Goal: Transaction & Acquisition: Purchase product/service

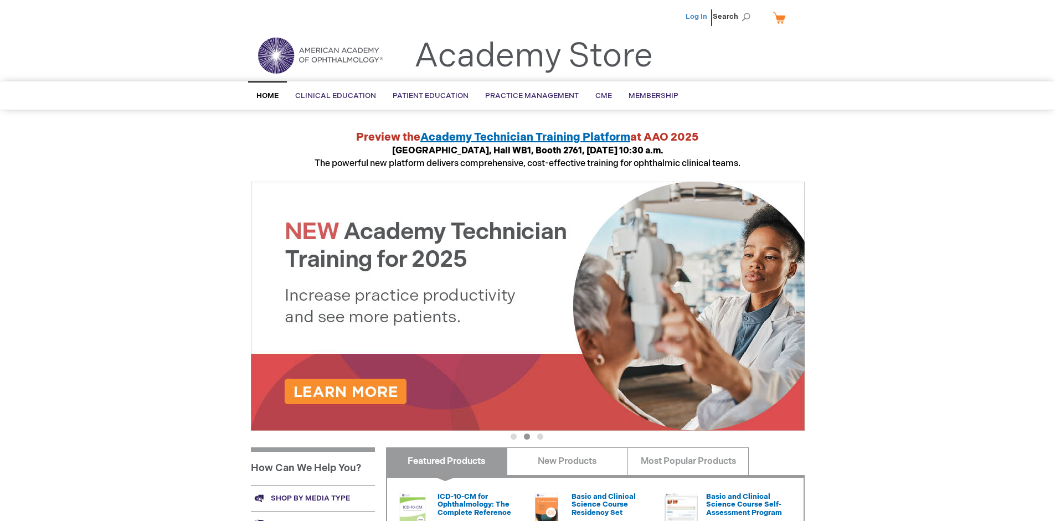
click at [697, 17] on link "Log In" at bounding box center [696, 16] width 22 height 9
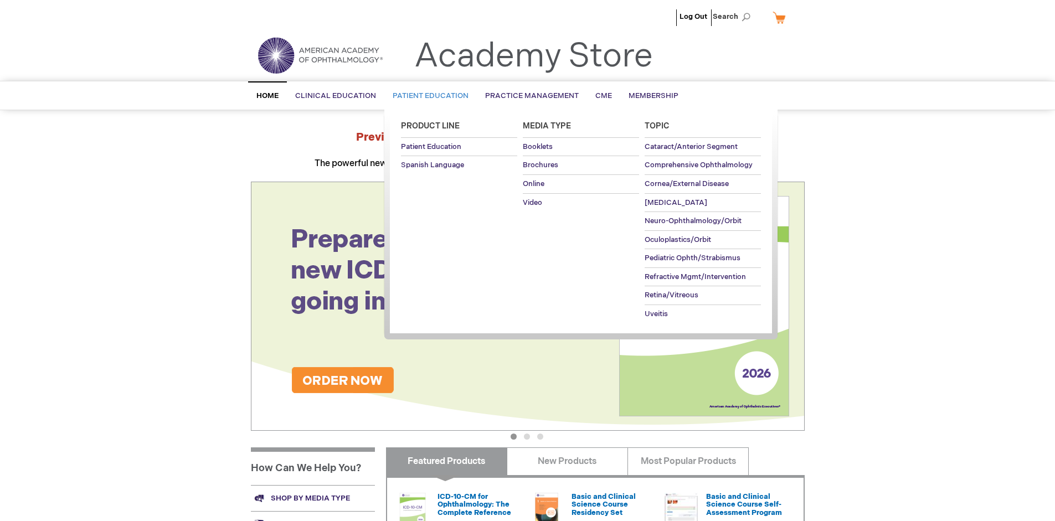
click at [427, 96] on span "Patient Education" at bounding box center [431, 95] width 76 height 9
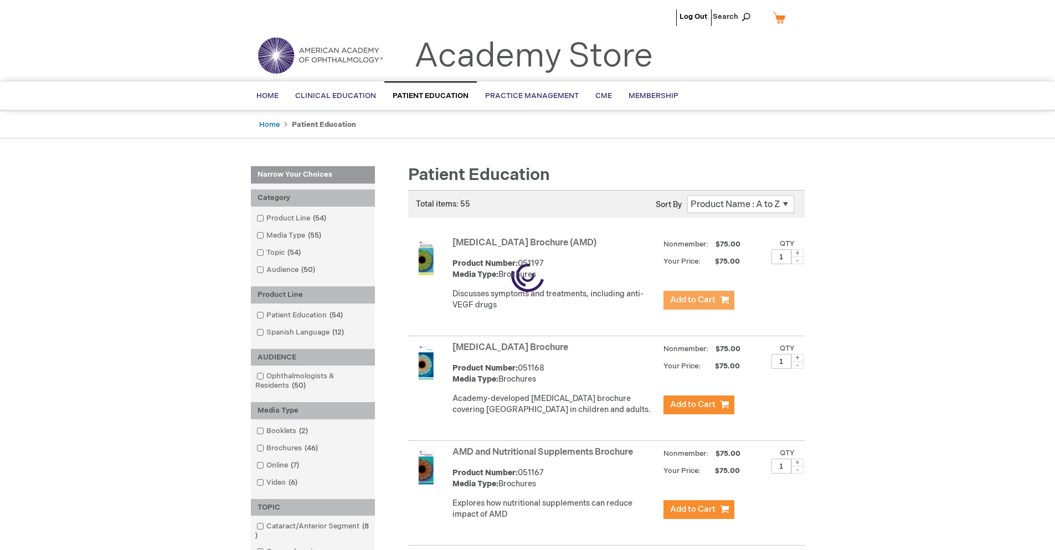
click at [698, 300] on span "Add to Cart" at bounding box center [692, 300] width 45 height 11
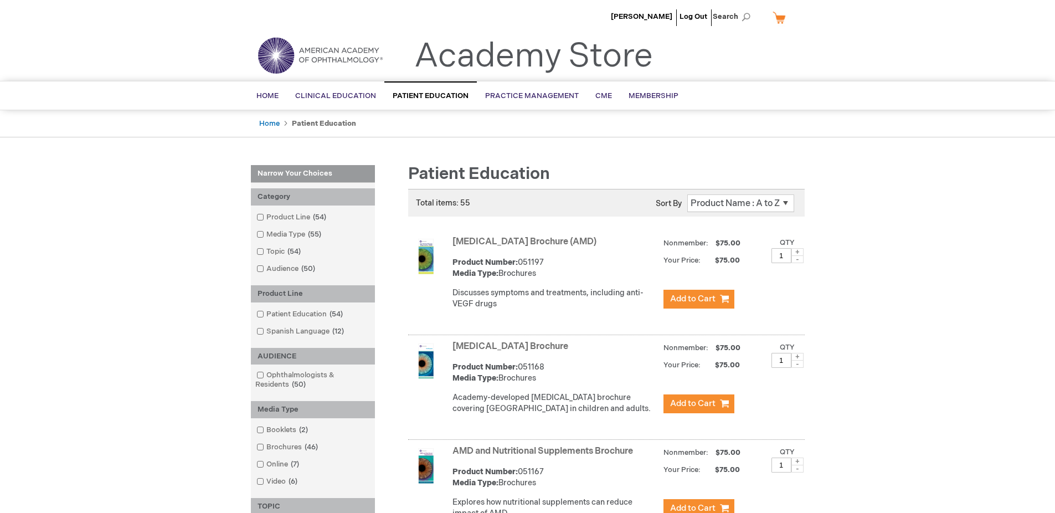
click at [545, 456] on link "AMD and Nutritional Supplements Brochure" at bounding box center [542, 451] width 181 height 11
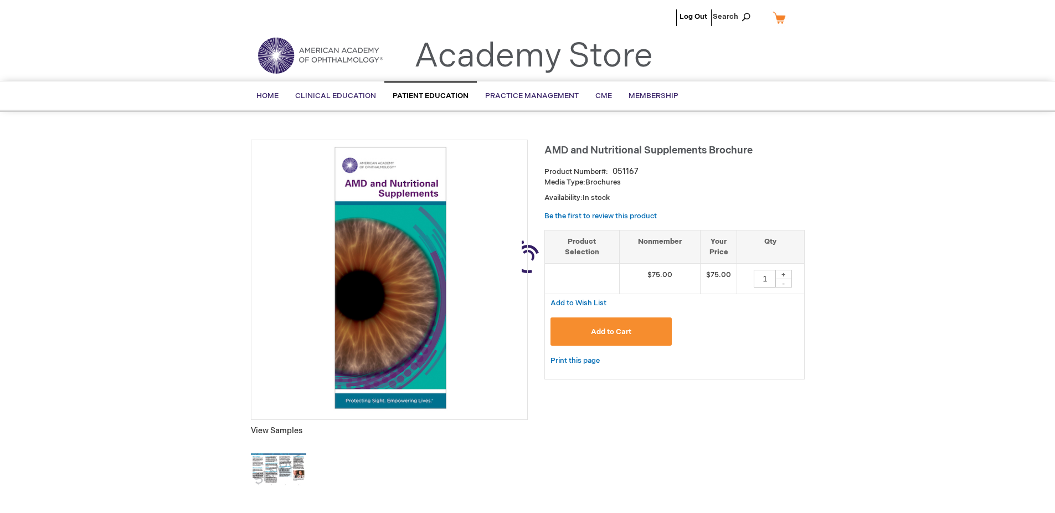
click at [783, 17] on link "My Cart" at bounding box center [783, 17] width 27 height 19
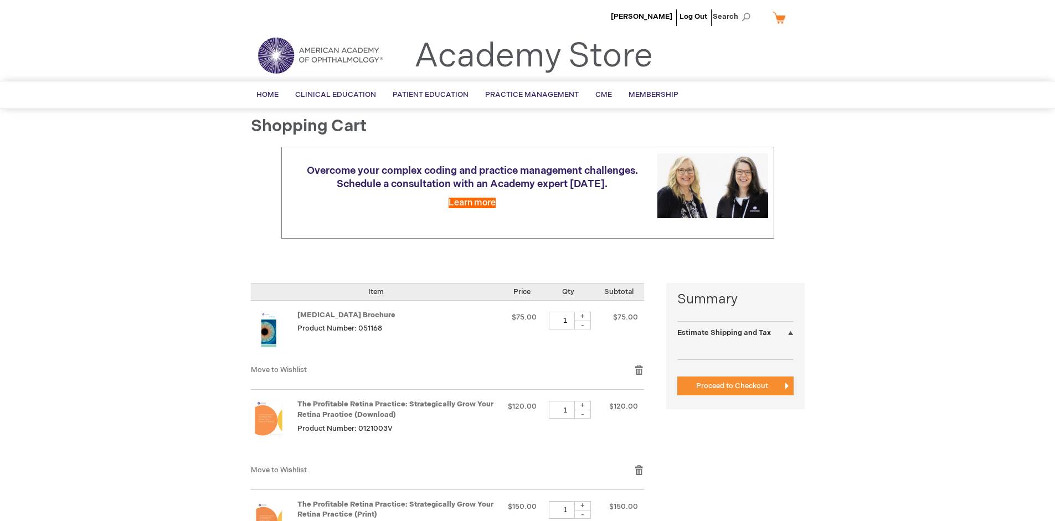
select select "US"
select select "41"
